Goal: Find specific page/section: Find specific page/section

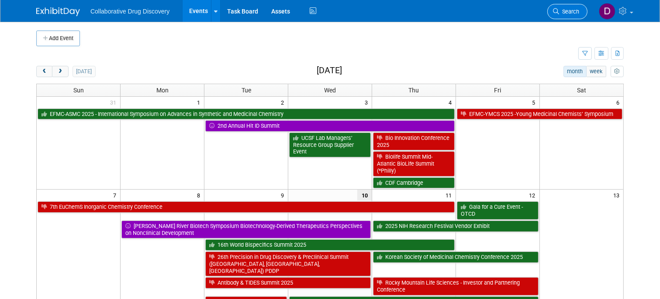
click at [567, 11] on span "Search" at bounding box center [569, 11] width 20 height 7
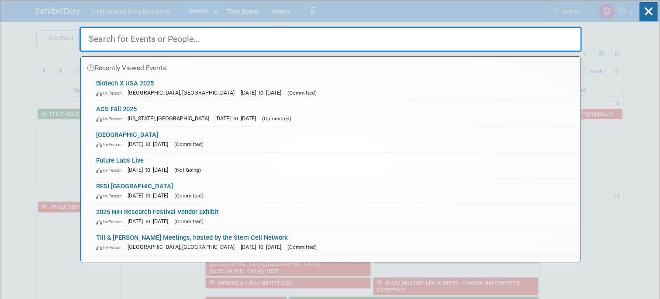
paste input "[URL][DOMAIN_NAME]"
type input "[URL][DOMAIN_NAME]"
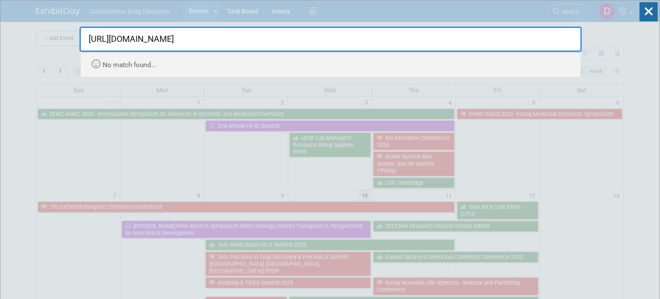
drag, startPoint x: 355, startPoint y: 31, endPoint x: 31, endPoint y: 18, distance: 325.0
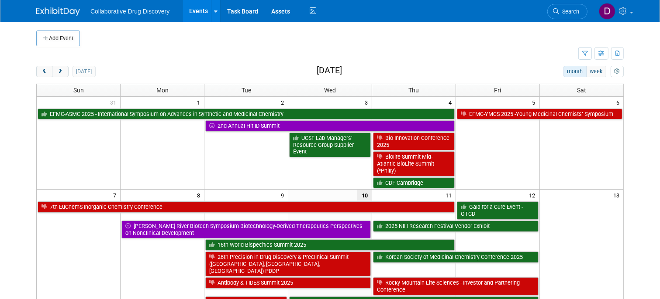
click at [563, 17] on link "Search" at bounding box center [567, 11] width 40 height 15
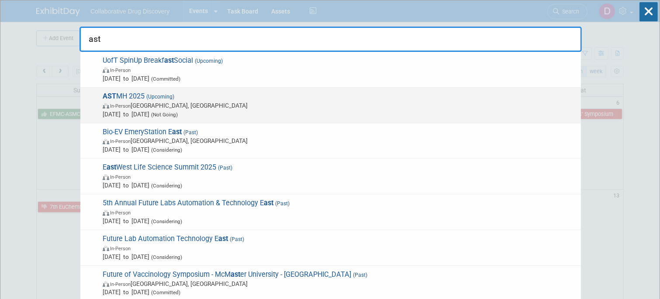
type input "ast"
click at [354, 106] on span "In-Person [GEOGRAPHIC_DATA], [GEOGRAPHIC_DATA]" at bounding box center [340, 105] width 474 height 9
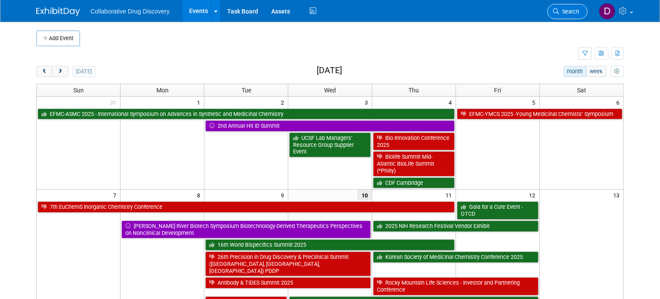
click at [576, 13] on span "Search" at bounding box center [569, 11] width 20 height 7
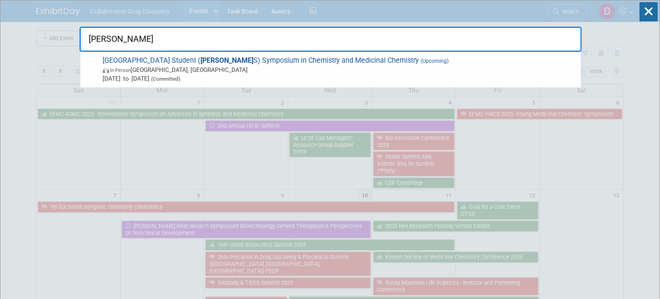
type input "punds"
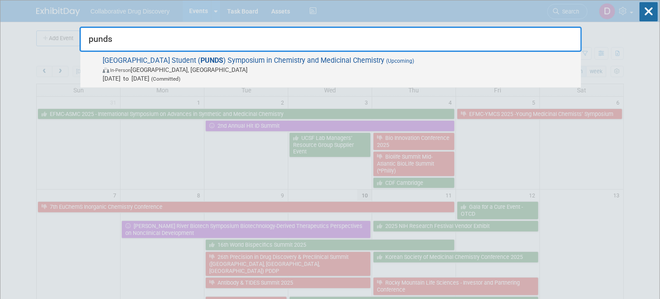
click at [334, 71] on span "In-Person West Lafayette, IN" at bounding box center [340, 69] width 474 height 9
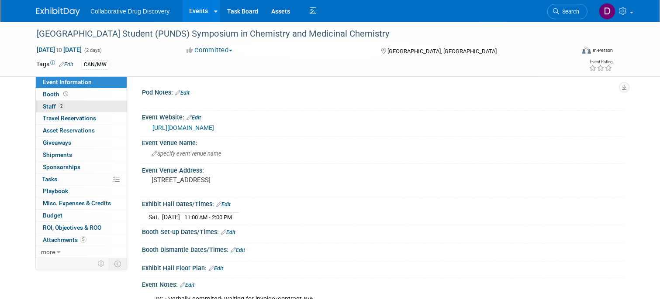
click at [75, 104] on link "2 Staff 2" at bounding box center [81, 107] width 91 height 12
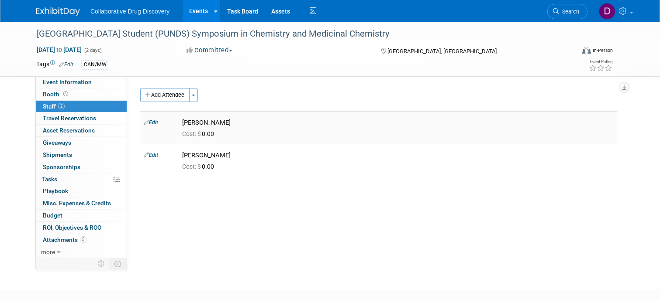
drag, startPoint x: 210, startPoint y: 153, endPoint x: 185, endPoint y: 123, distance: 39.6
click at [185, 123] on tbody "Edit Jessica Spencer Cost: $ 0.00 Edit" at bounding box center [378, 144] width 477 height 66
